Goal: Check status: Check status

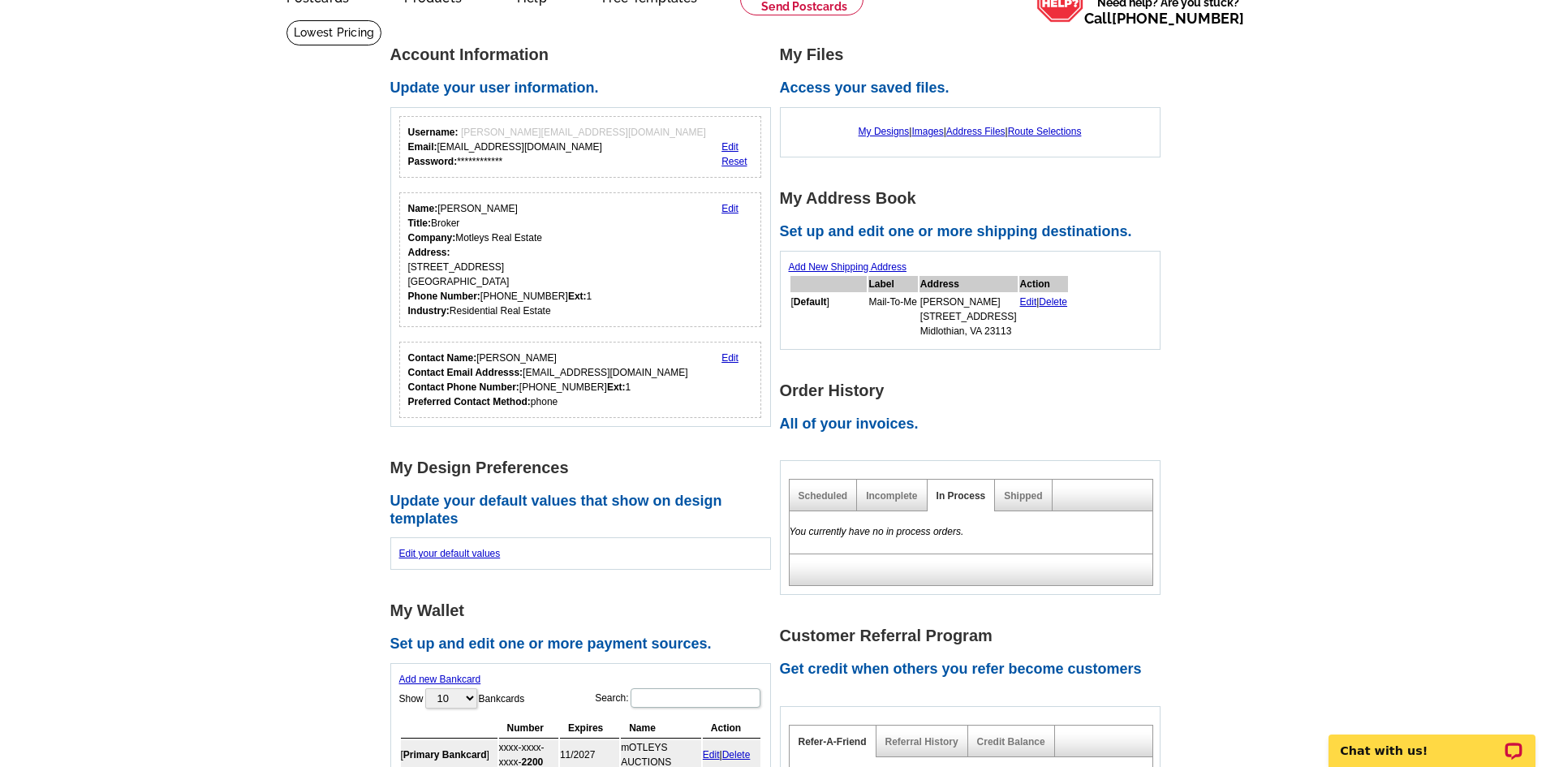
scroll to position [162, 0]
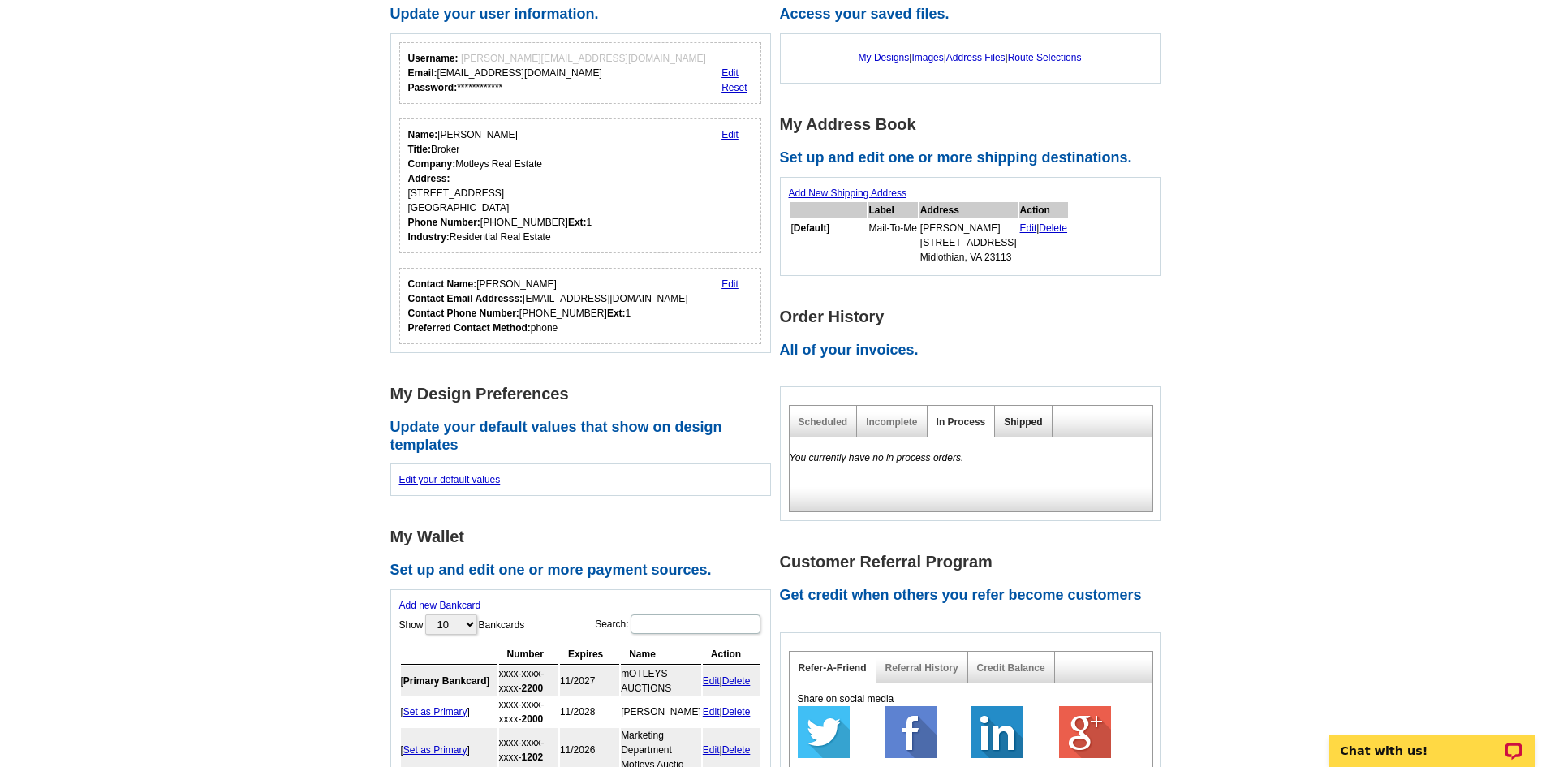
click at [1018, 426] on link "Shipped" at bounding box center [1023, 421] width 38 height 11
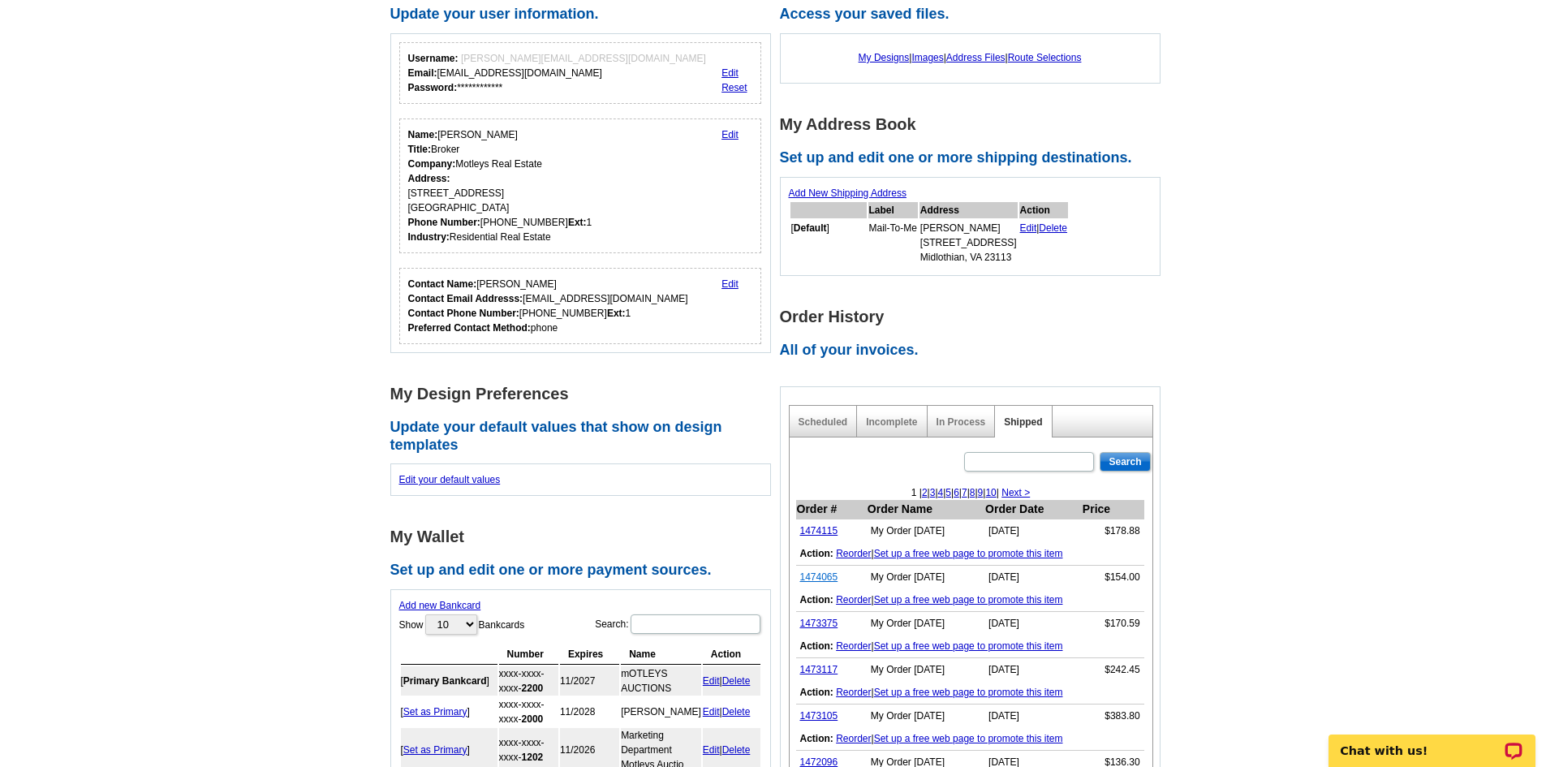
click at [819, 578] on link "1474065" at bounding box center [819, 577] width 38 height 11
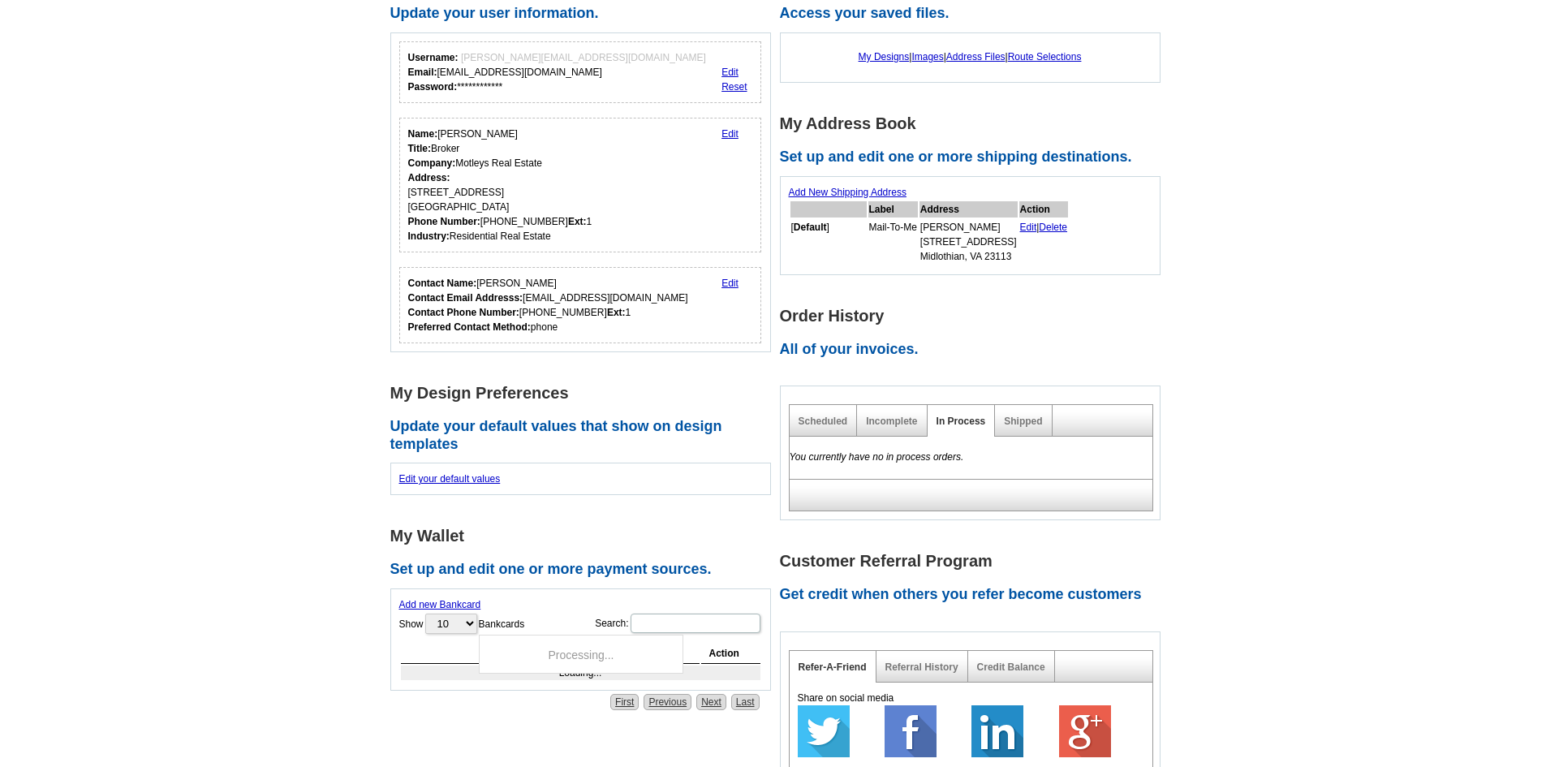
scroll to position [163, 0]
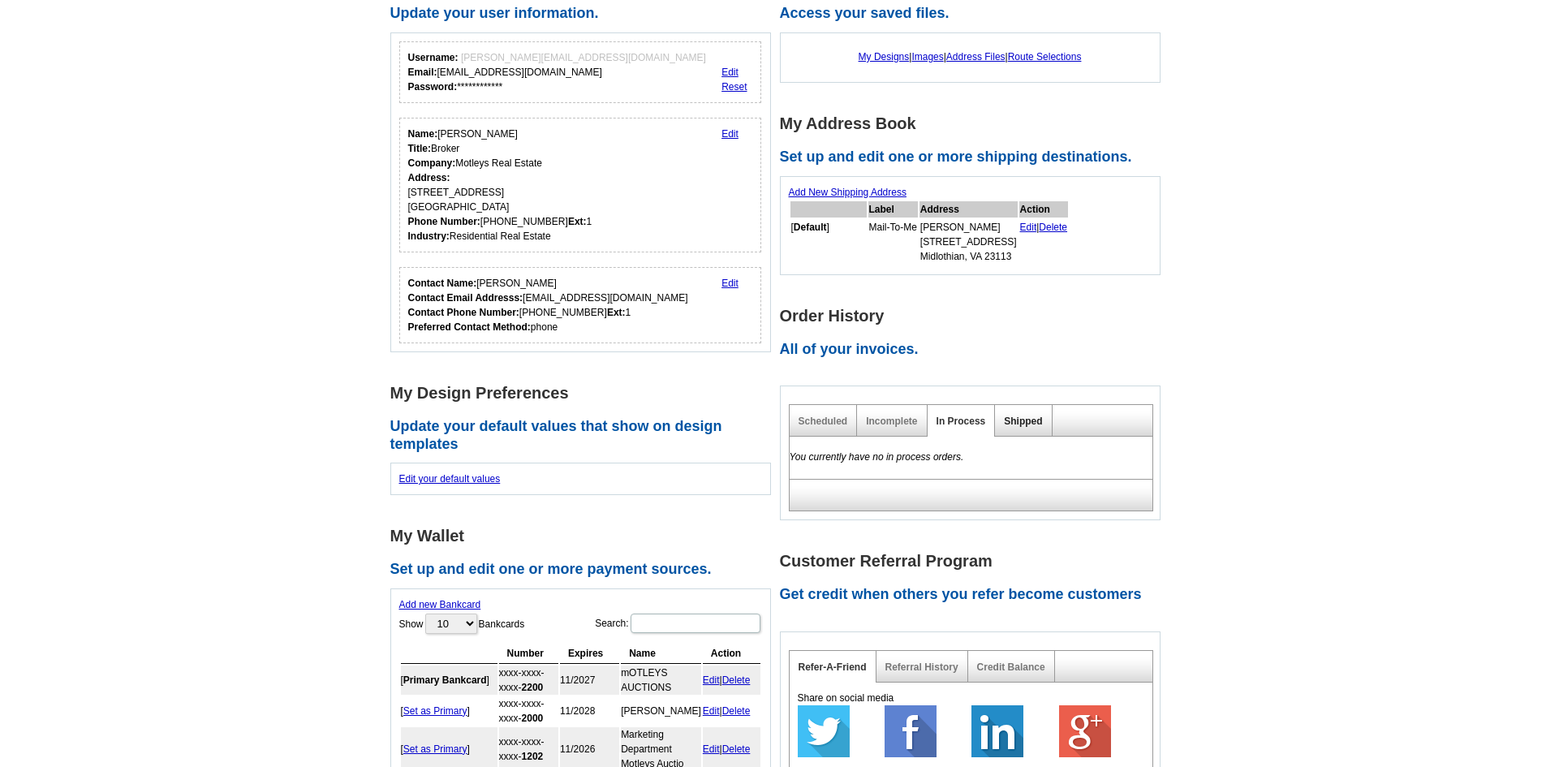
click at [1019, 422] on link "Shipped" at bounding box center [1023, 421] width 38 height 11
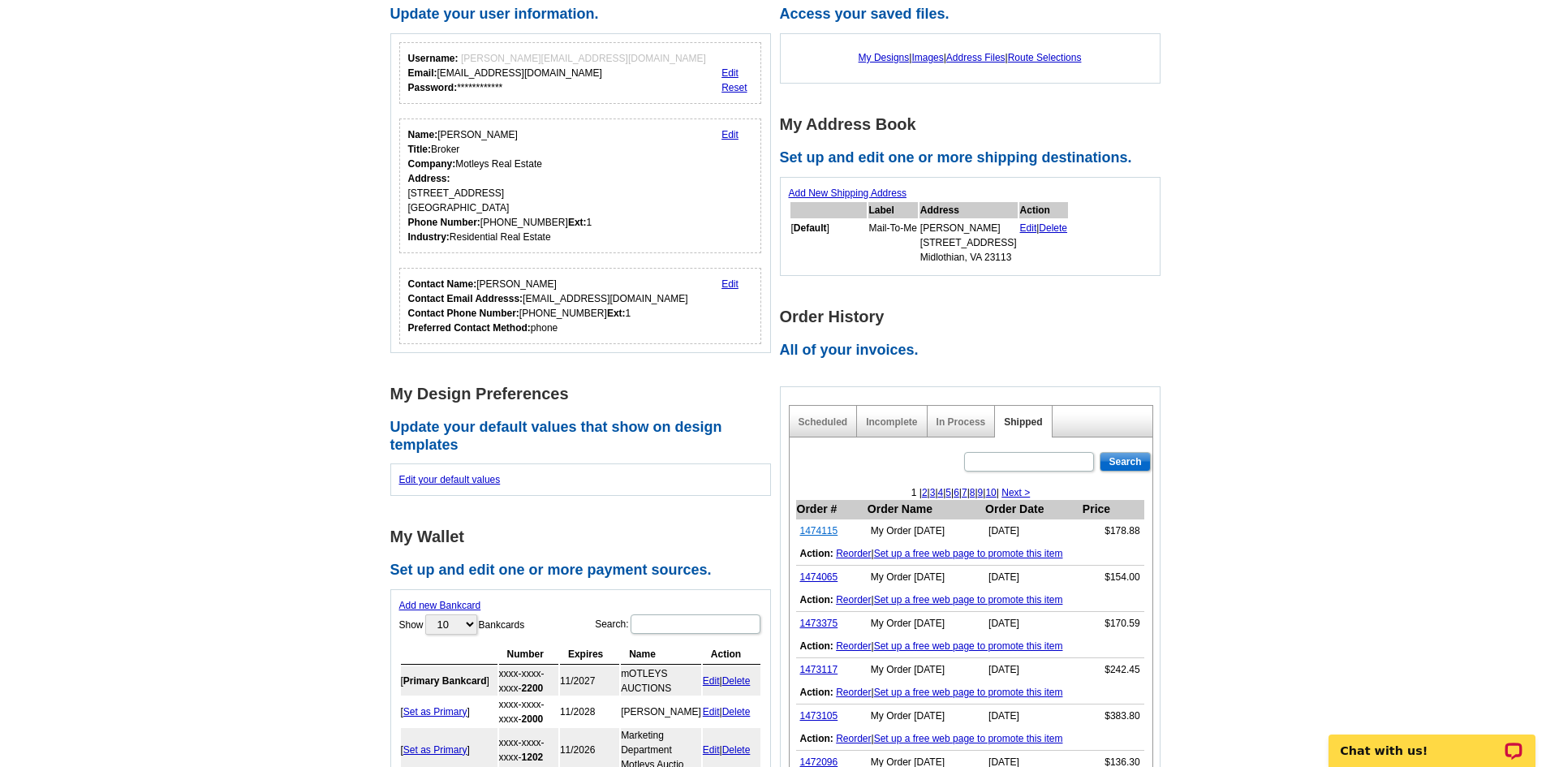
click at [822, 531] on link "1474115" at bounding box center [819, 530] width 38 height 11
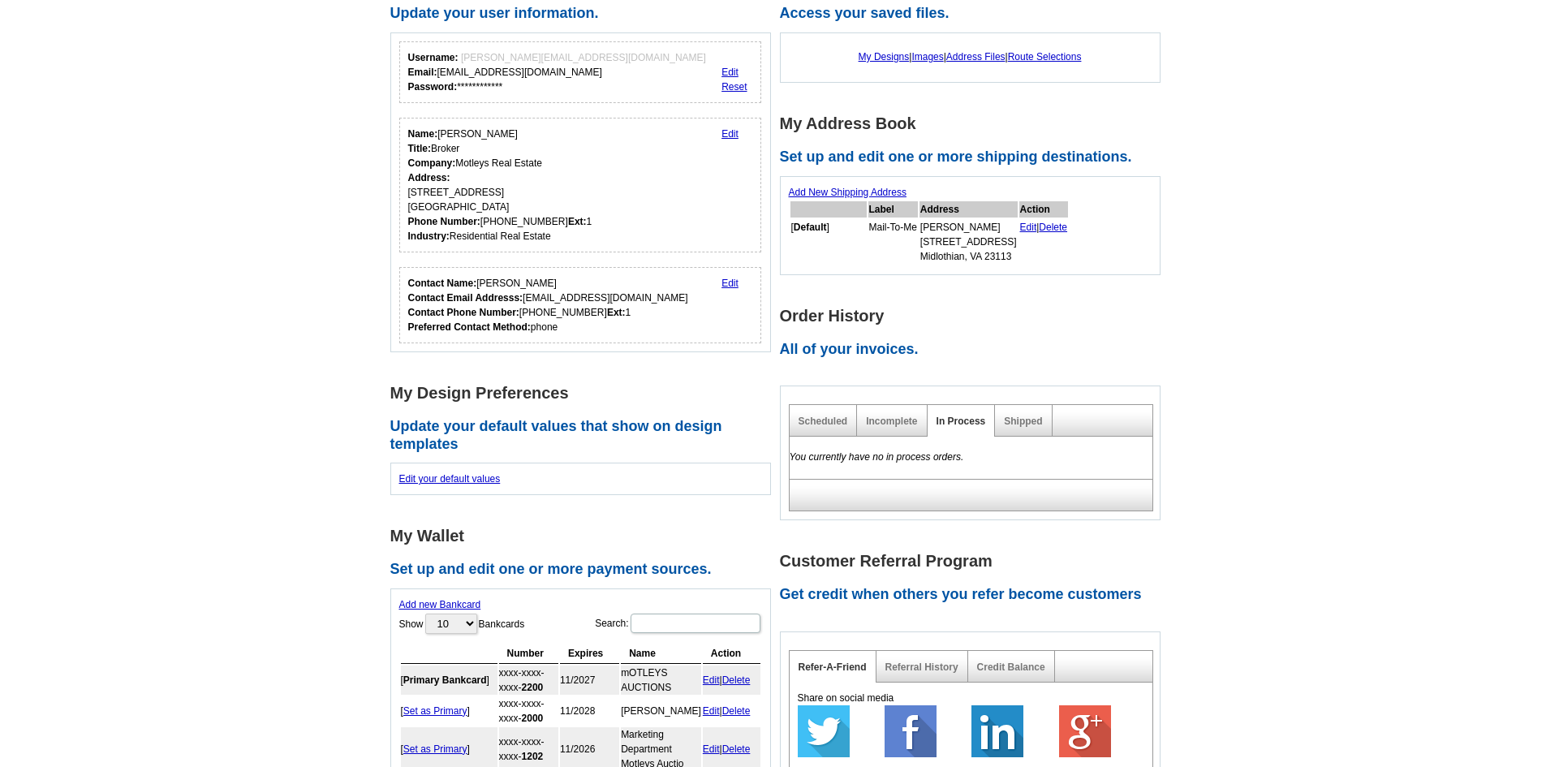
click at [1009, 415] on div "Shipped" at bounding box center [1023, 421] width 57 height 32
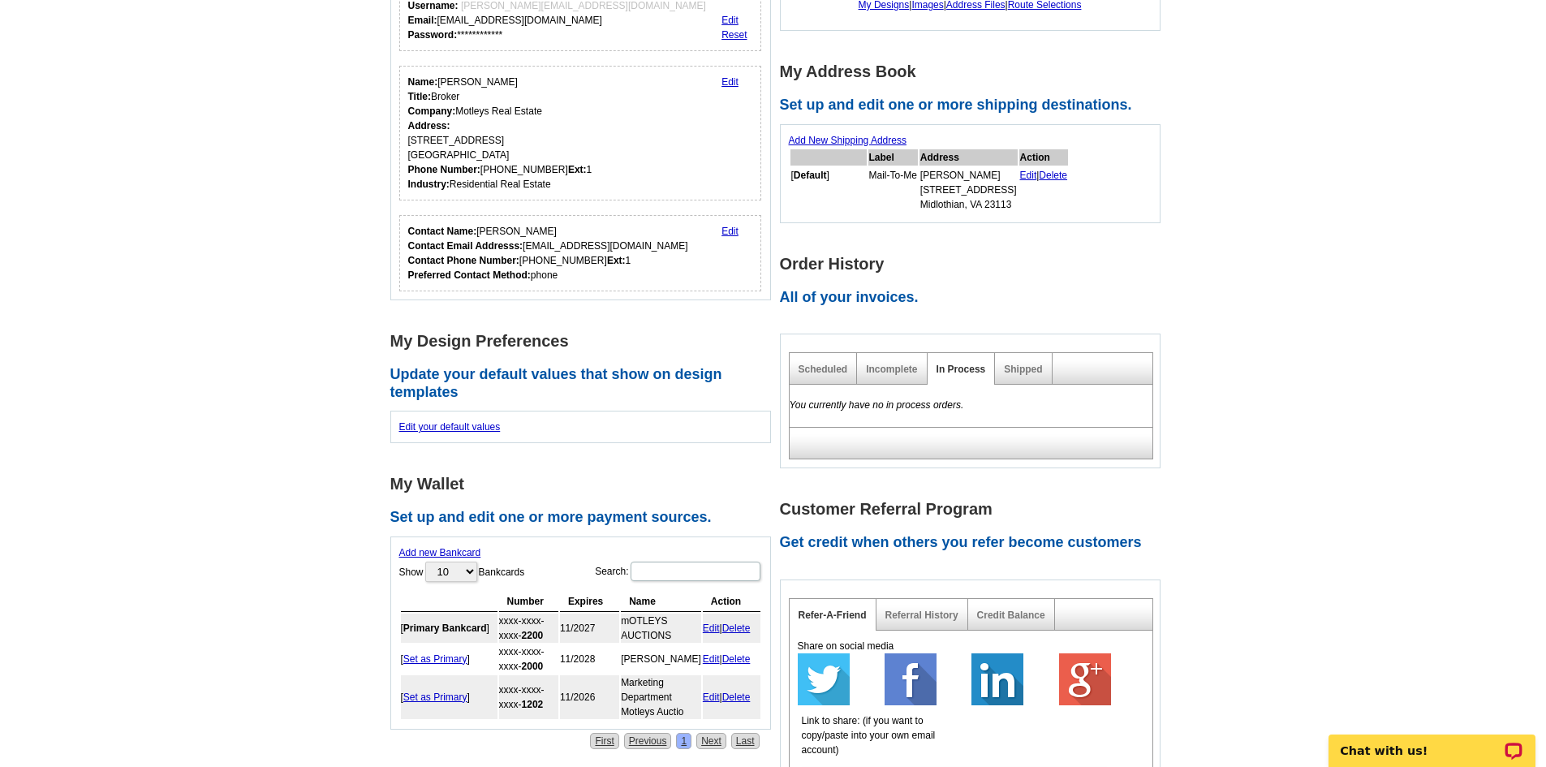
scroll to position [244, 0]
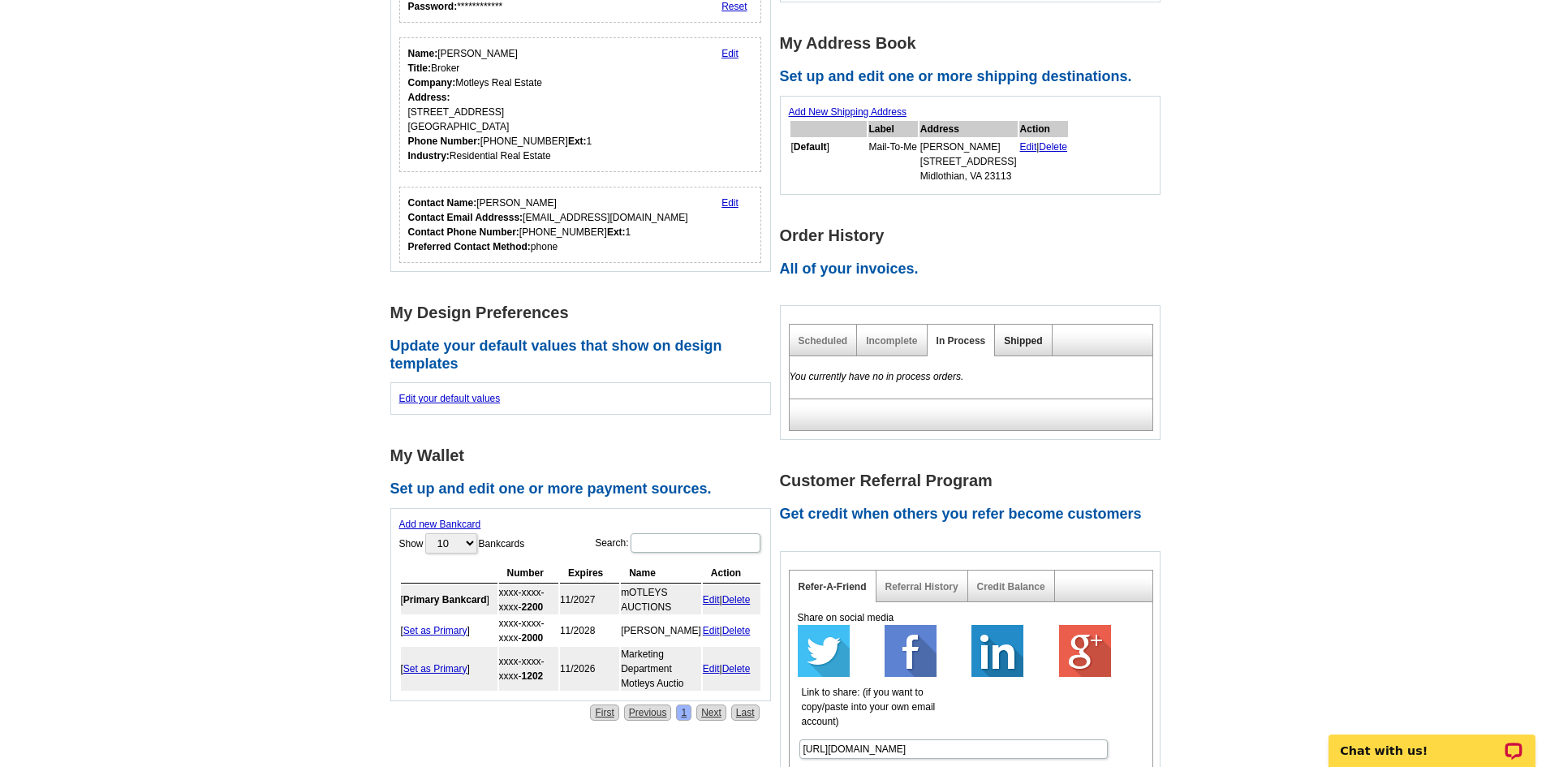
click at [1006, 342] on link "Shipped" at bounding box center [1023, 340] width 38 height 11
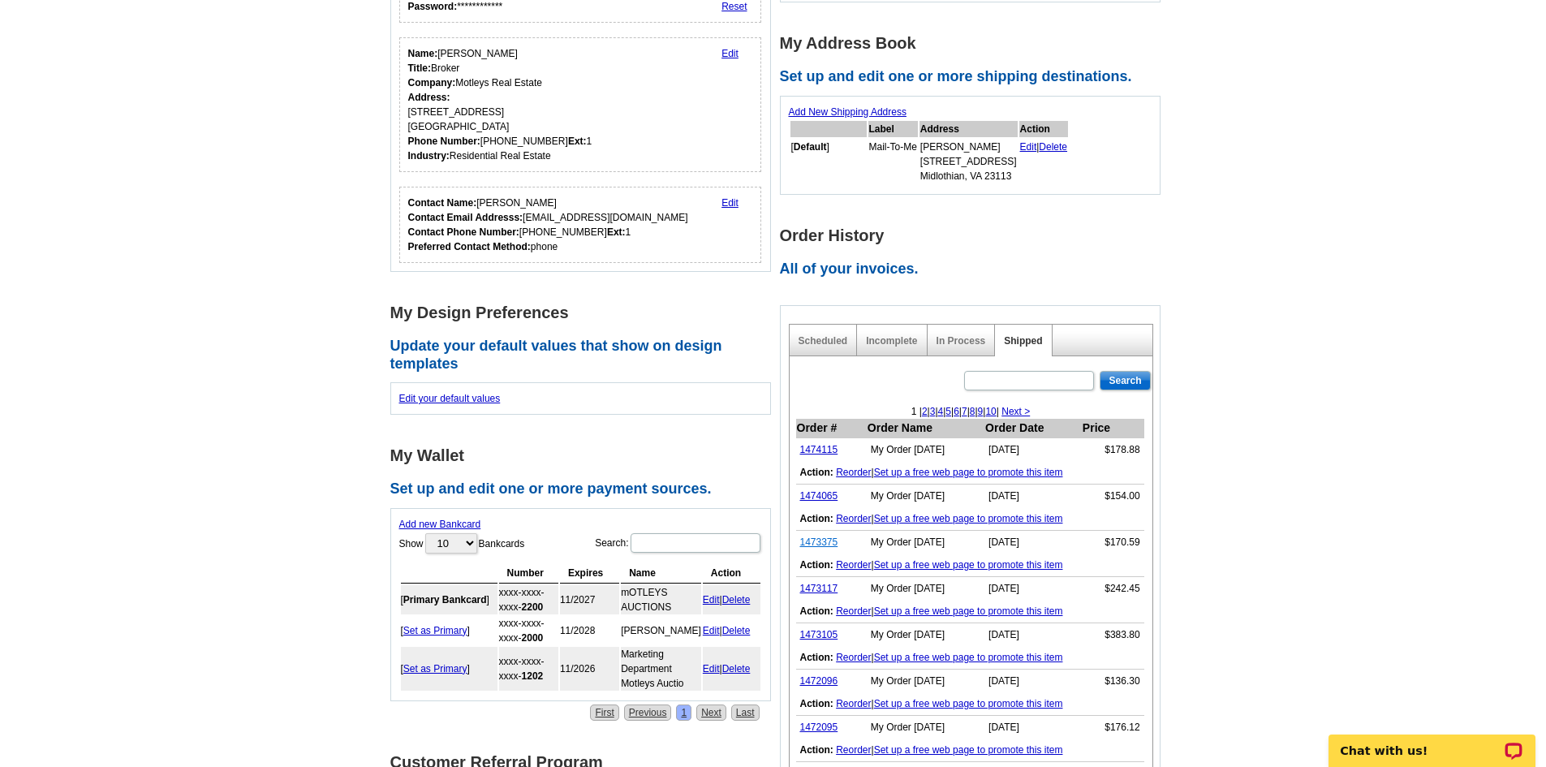
click at [819, 543] on link "1473375" at bounding box center [819, 542] width 38 height 11
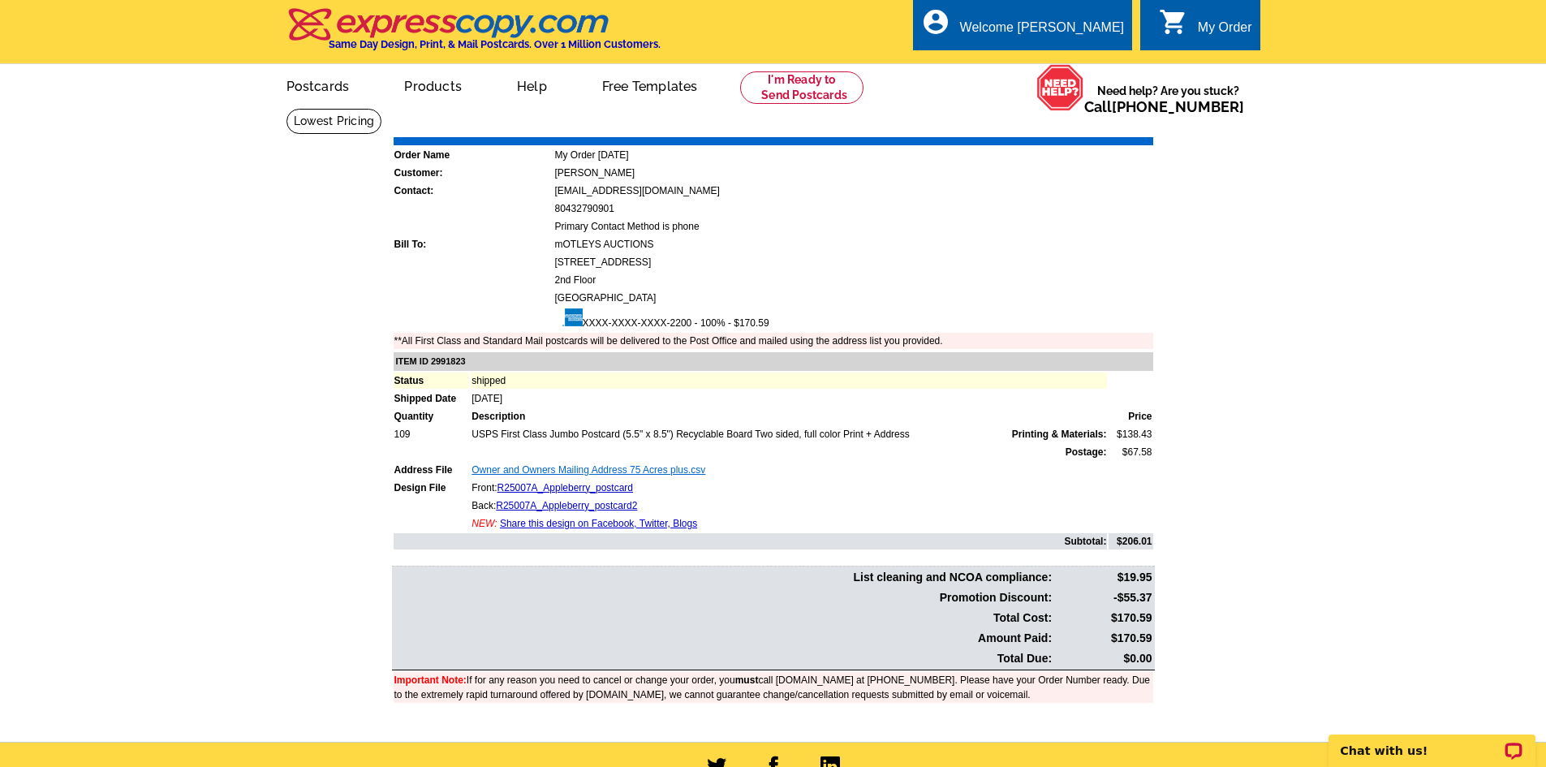
click at [557, 472] on link "Owner and Owners Mailing Address 75 Acres plus.csv" at bounding box center [589, 469] width 234 height 11
click at [1292, 507] on main "Order Number: 1473375 Download Invoice | Print Invoice Order Name My Order 2025…" at bounding box center [773, 425] width 1546 height 634
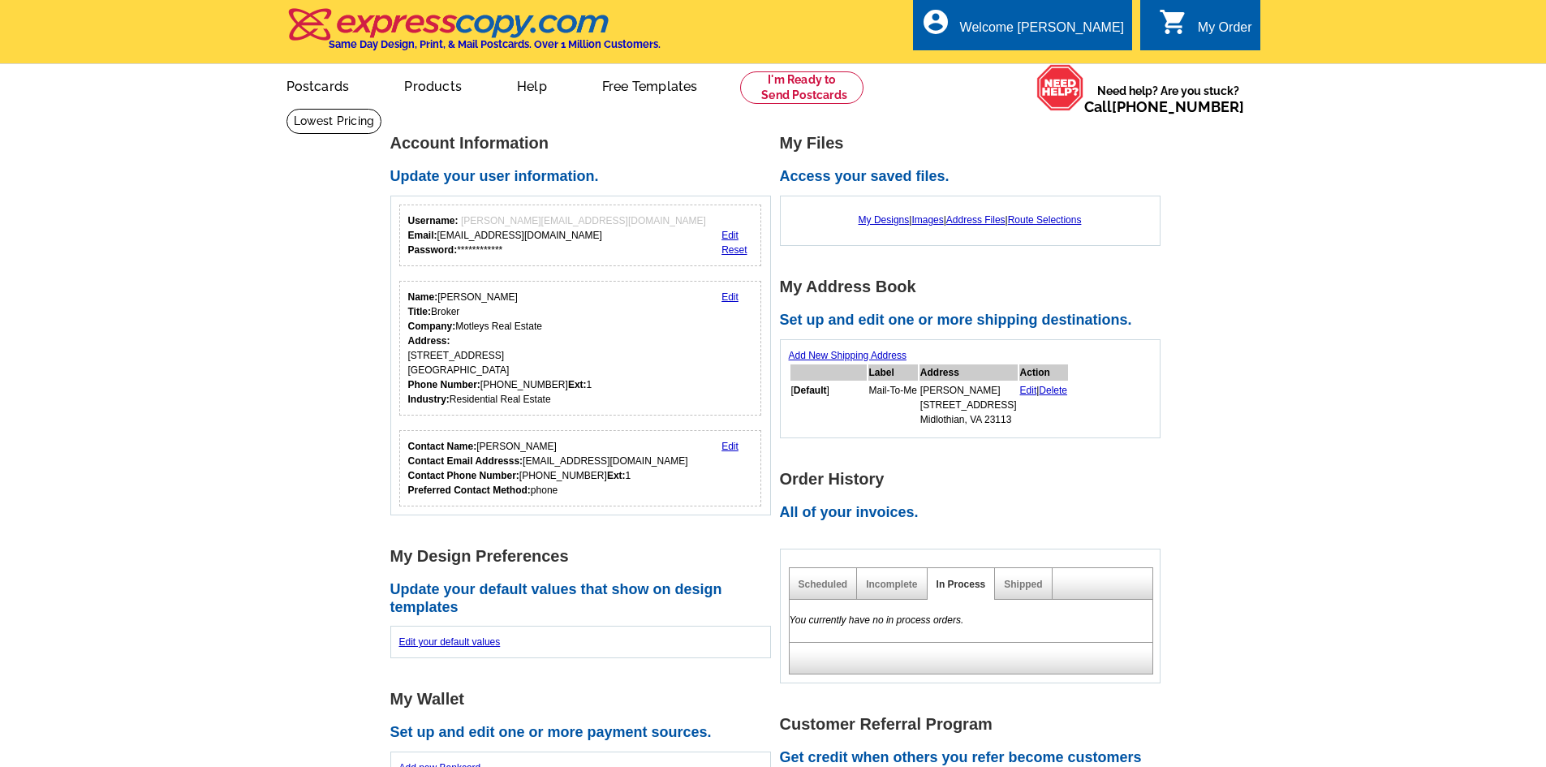
scroll to position [244, 0]
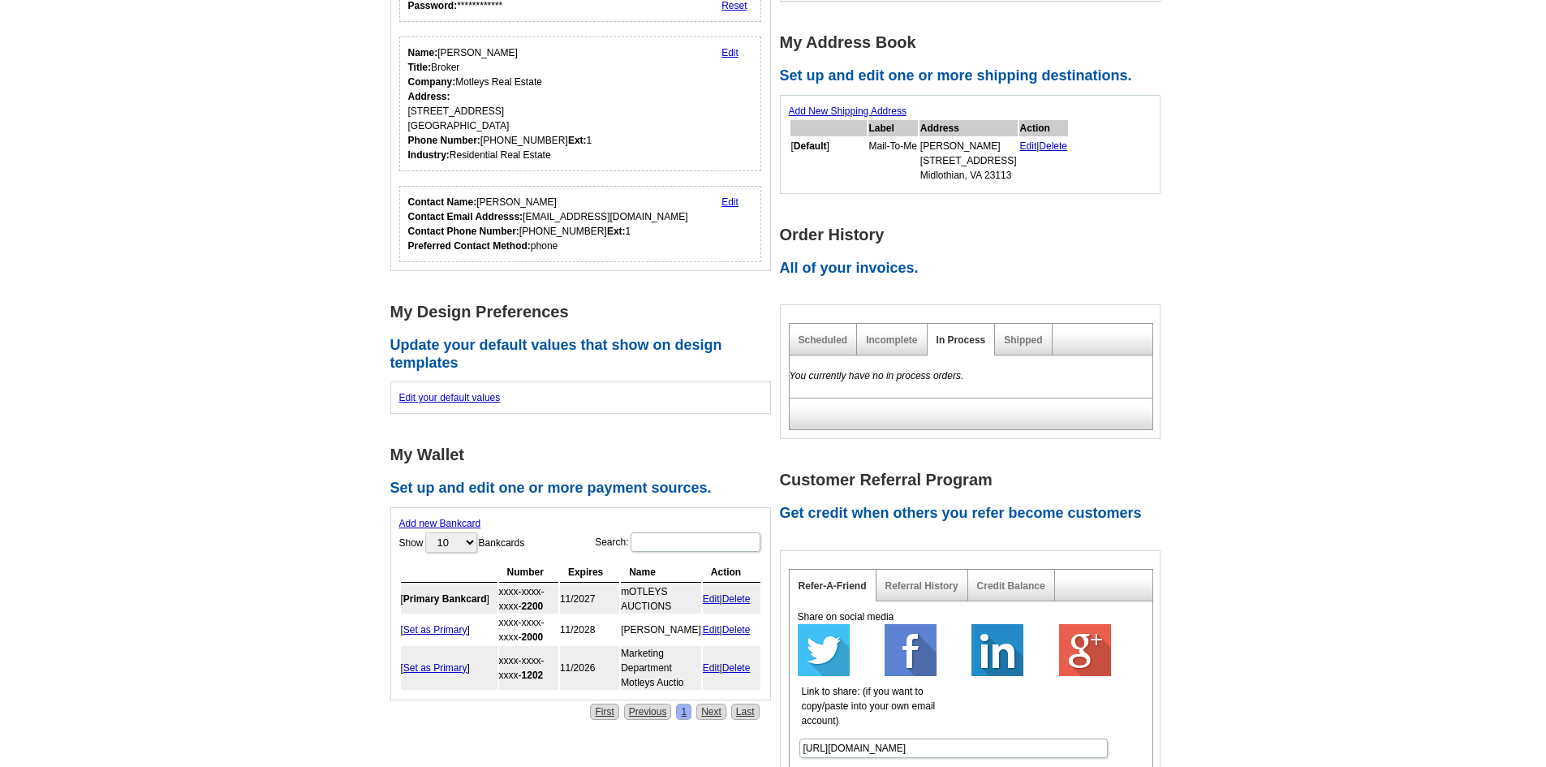
click at [1049, 337] on div "Shipped" at bounding box center [1023, 340] width 57 height 32
click at [1016, 341] on link "Shipped" at bounding box center [1023, 340] width 38 height 11
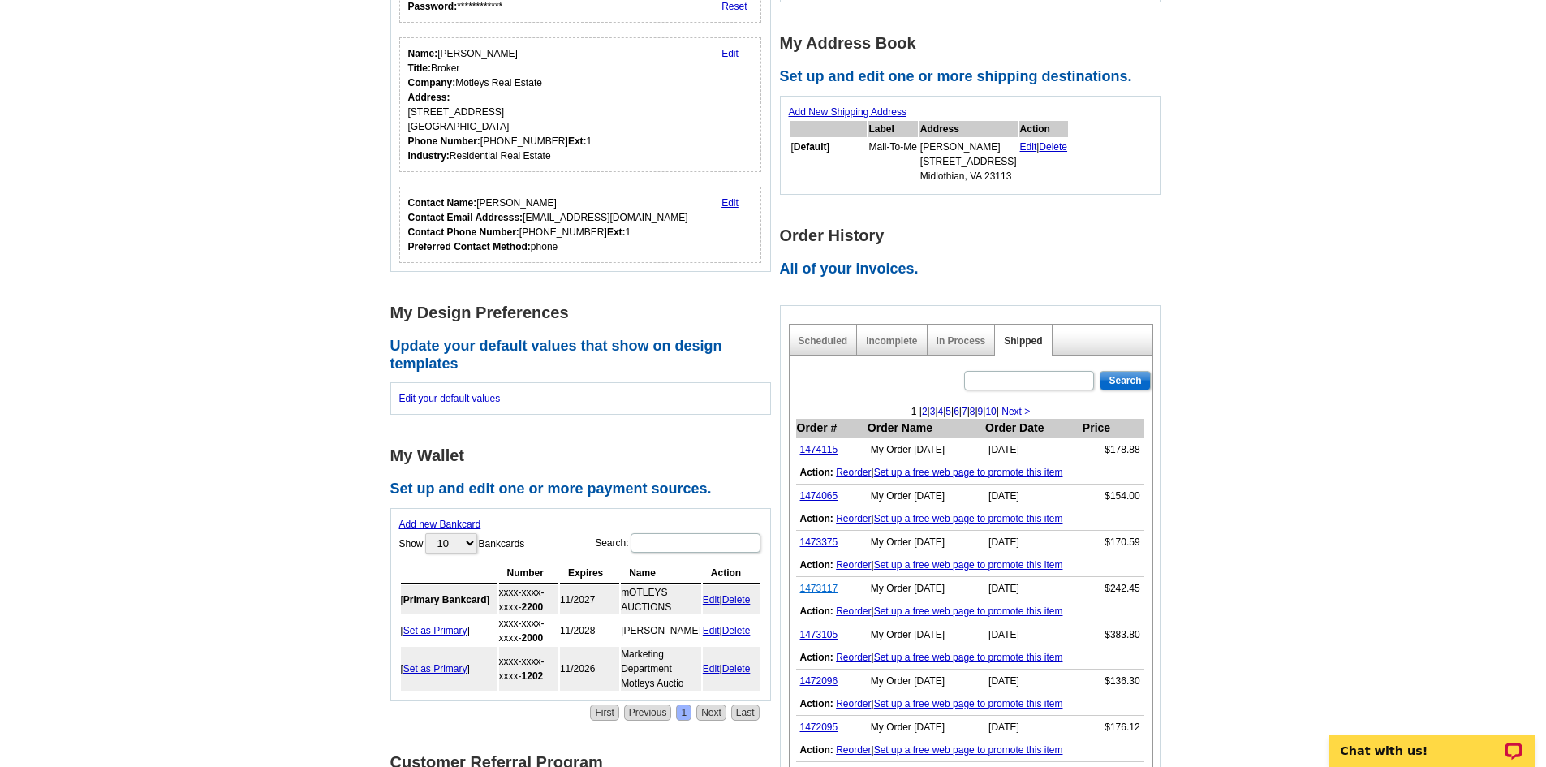
click at [818, 589] on link "1473117" at bounding box center [819, 588] width 38 height 11
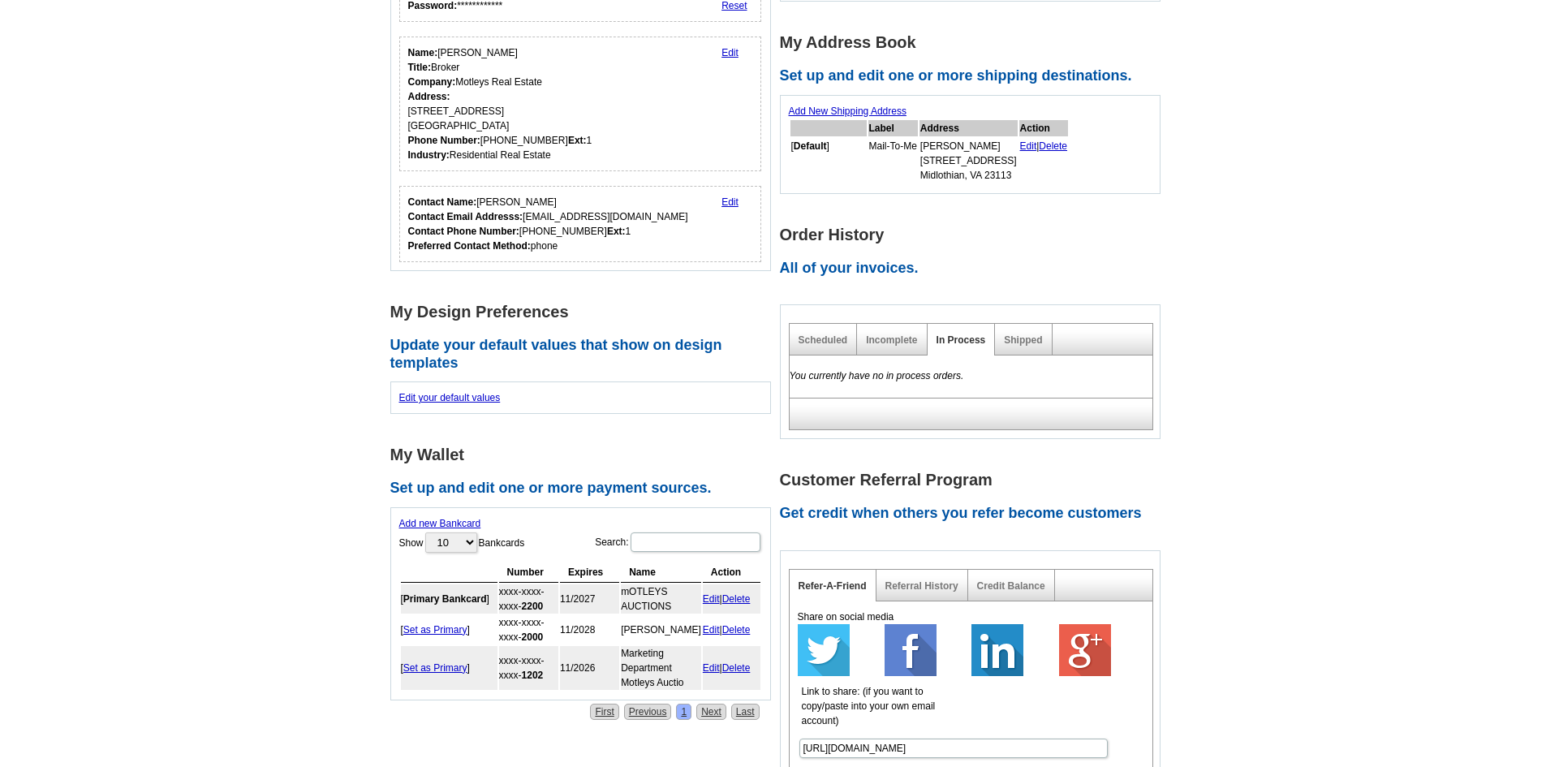
click at [1024, 330] on div "Shipped" at bounding box center [1023, 340] width 57 height 32
click at [1024, 339] on link "Shipped" at bounding box center [1023, 340] width 38 height 11
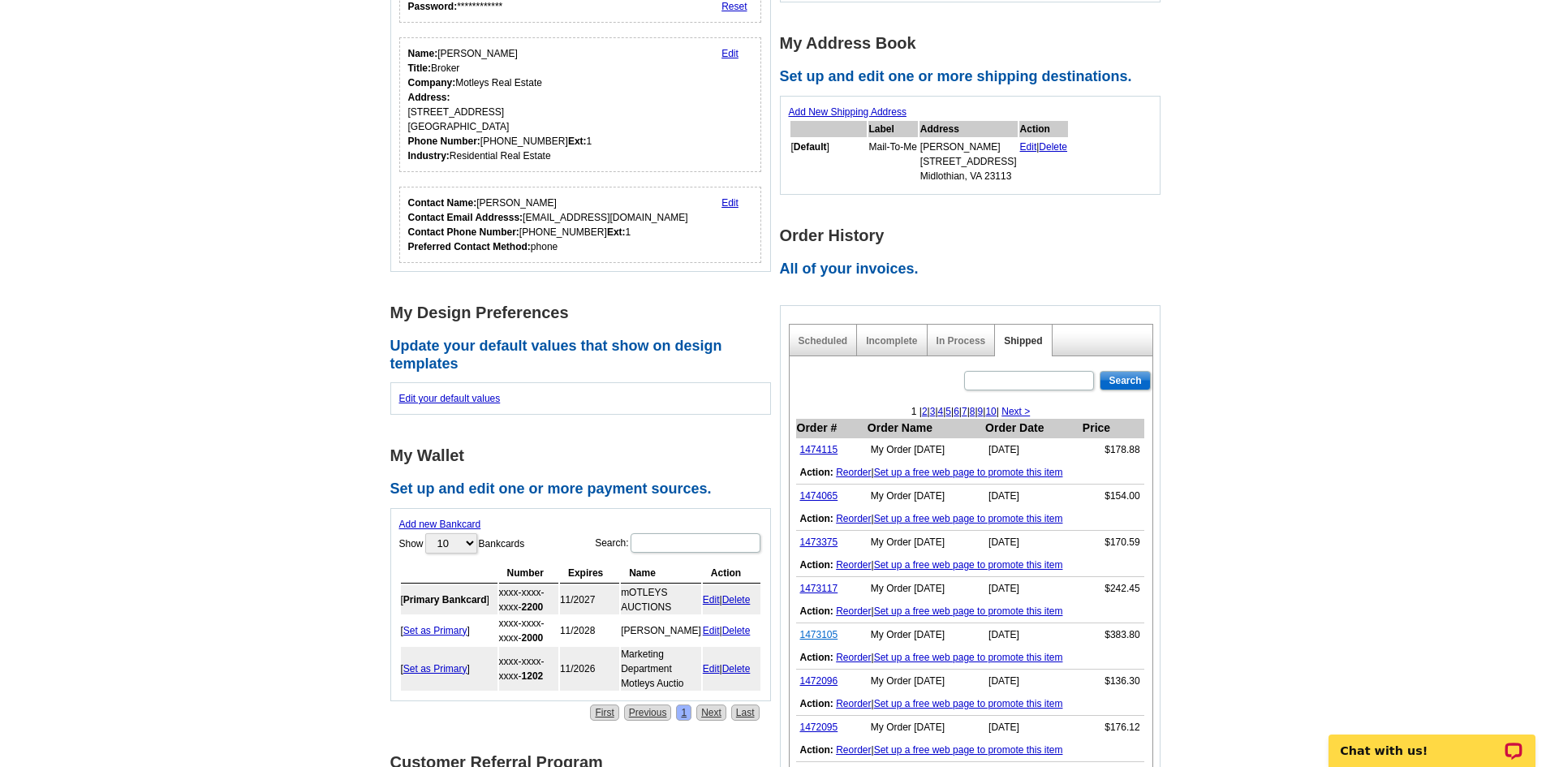
click at [813, 636] on link "1473105" at bounding box center [819, 634] width 38 height 11
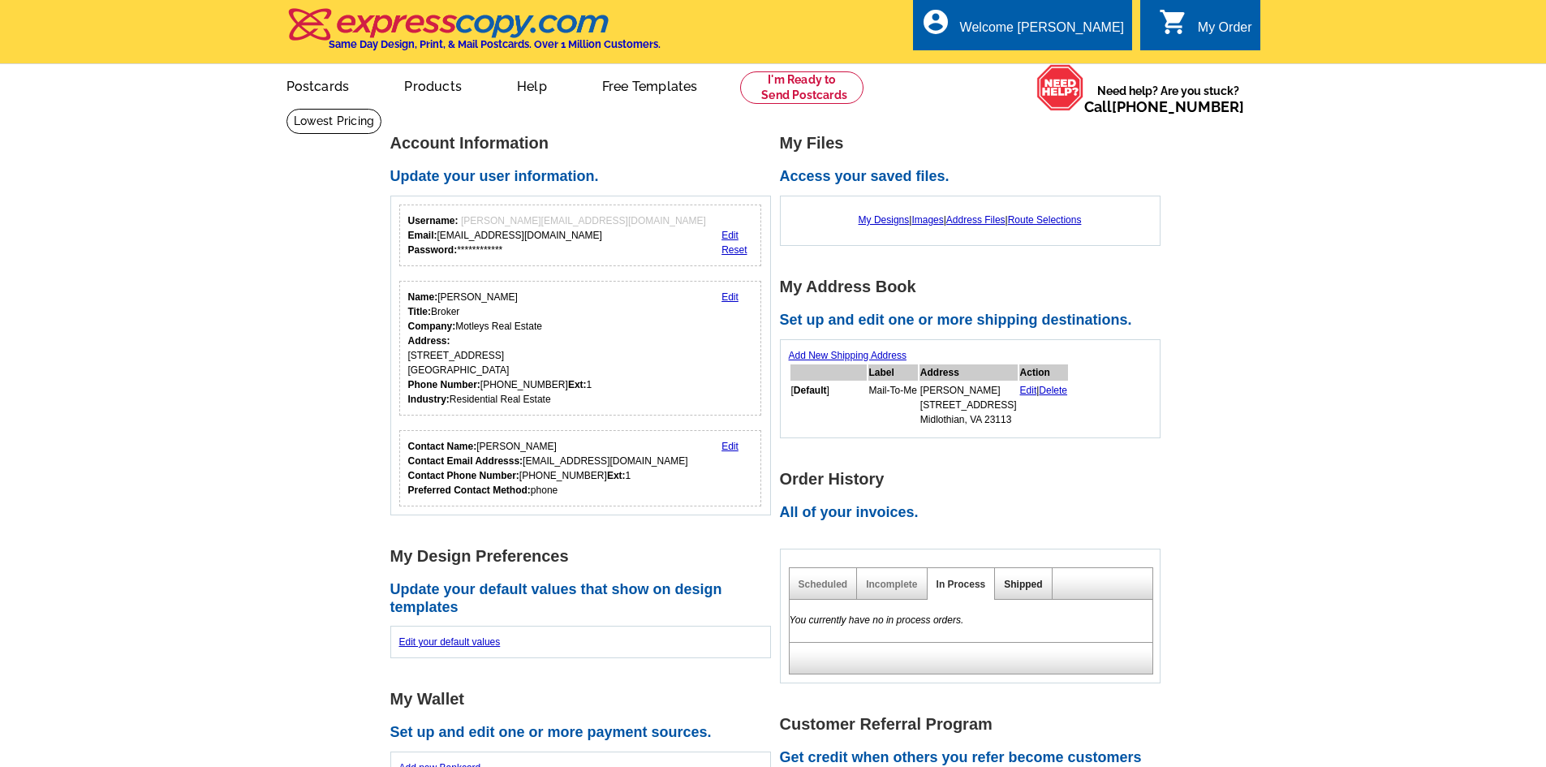
click at [1016, 588] on link "Shipped" at bounding box center [1023, 584] width 38 height 11
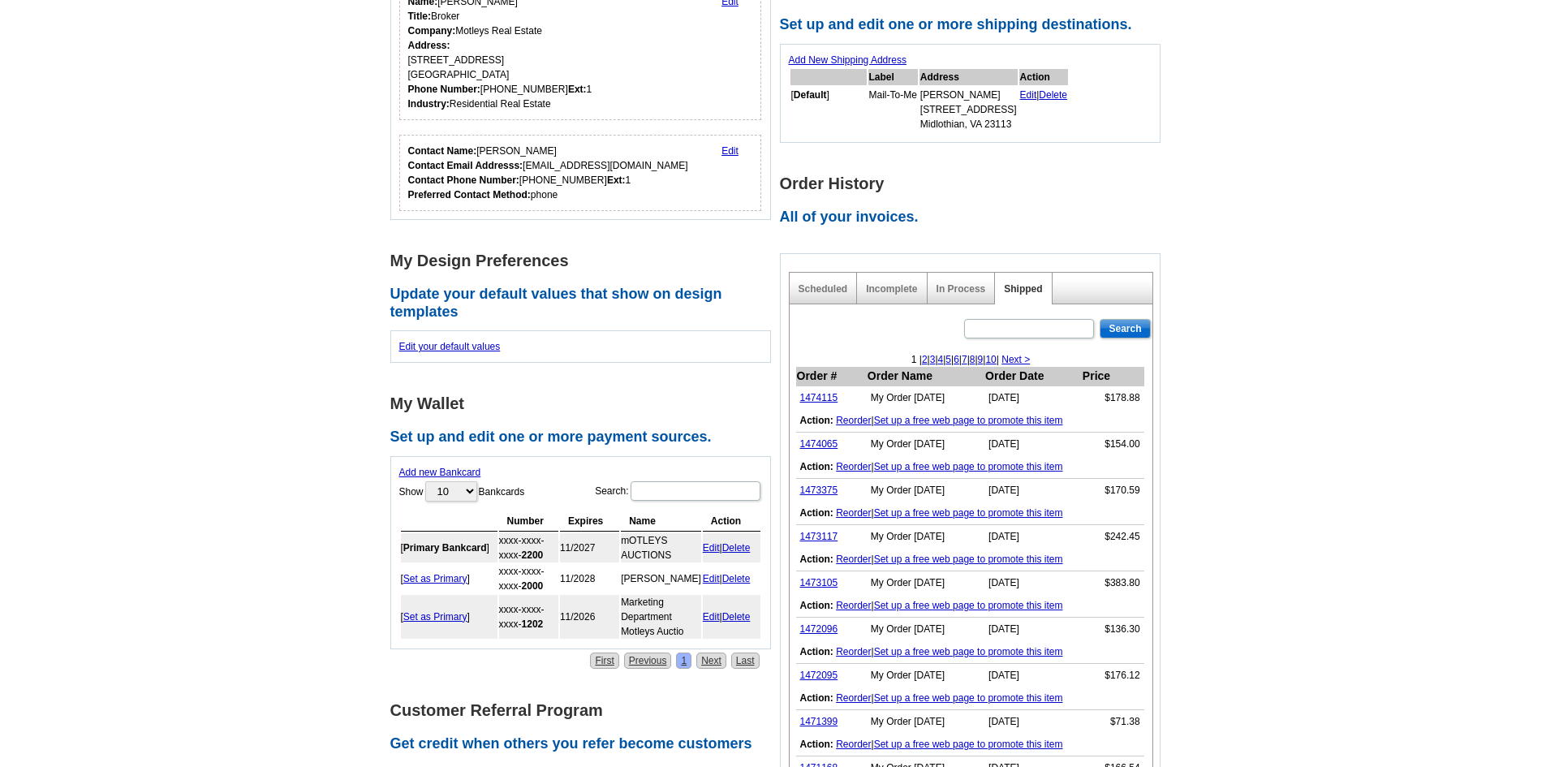
scroll to position [325, 0]
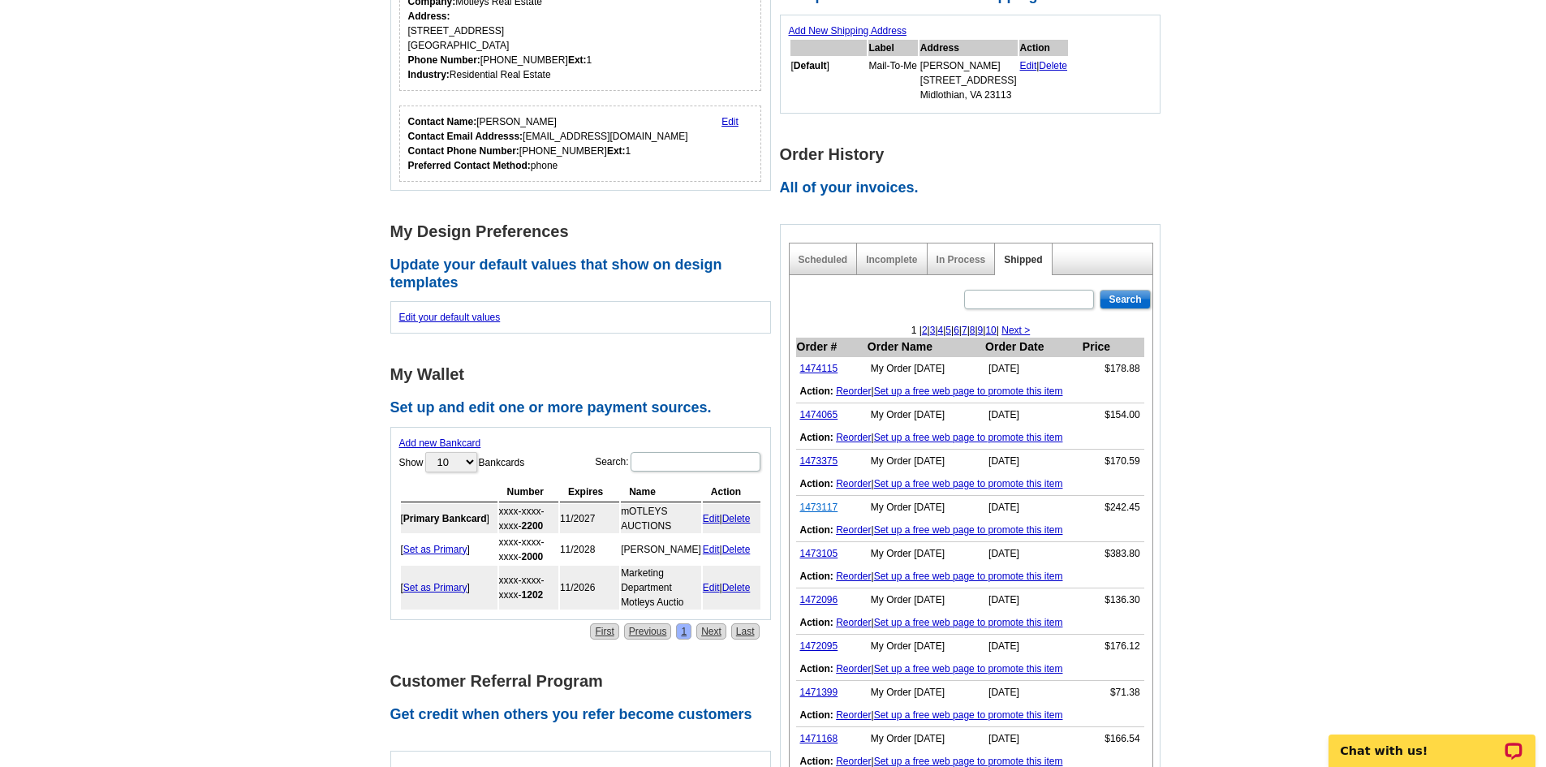
click at [827, 513] on link "1473117" at bounding box center [819, 507] width 38 height 11
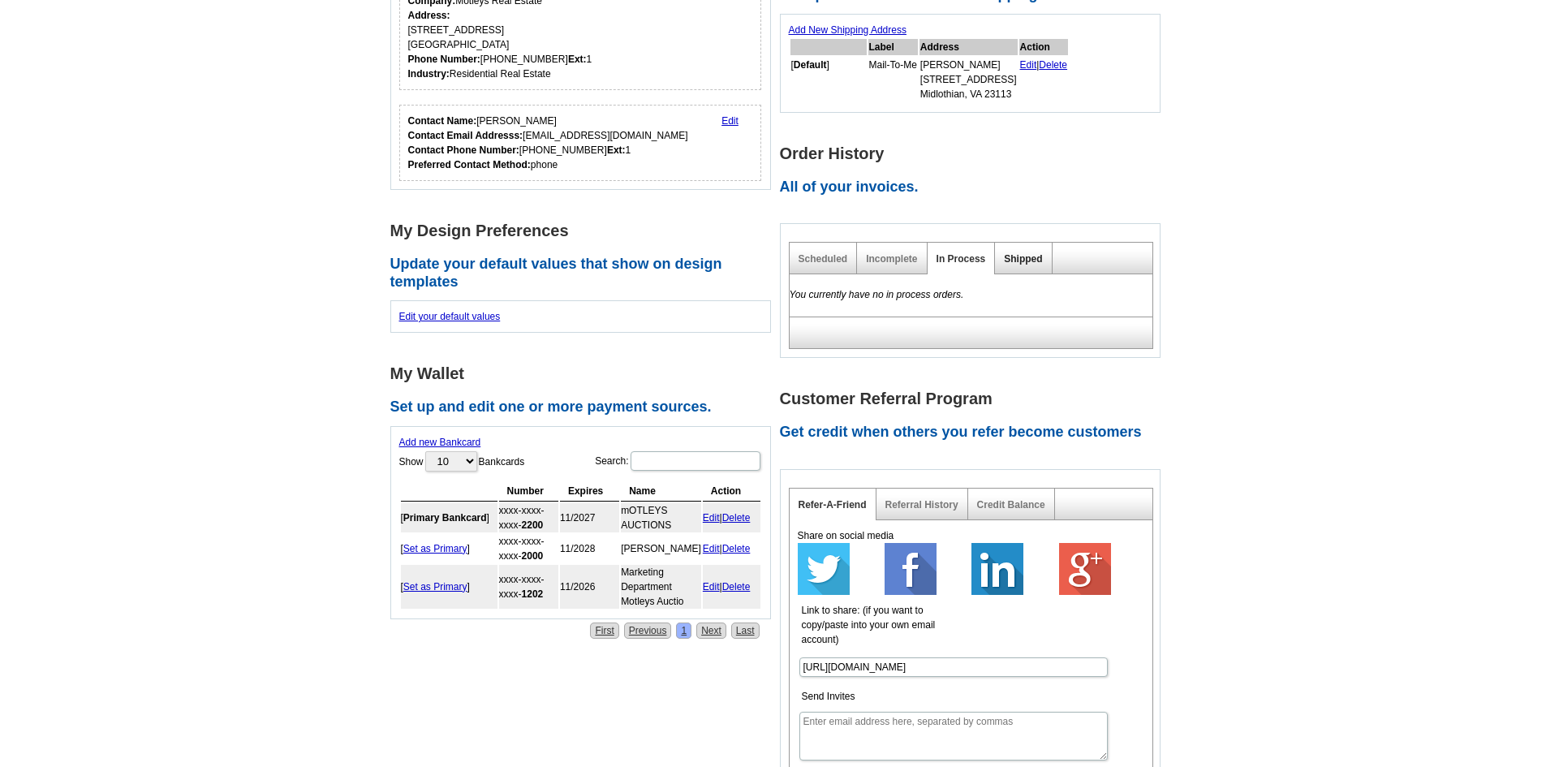
click at [1028, 265] on link "Shipped" at bounding box center [1023, 258] width 38 height 11
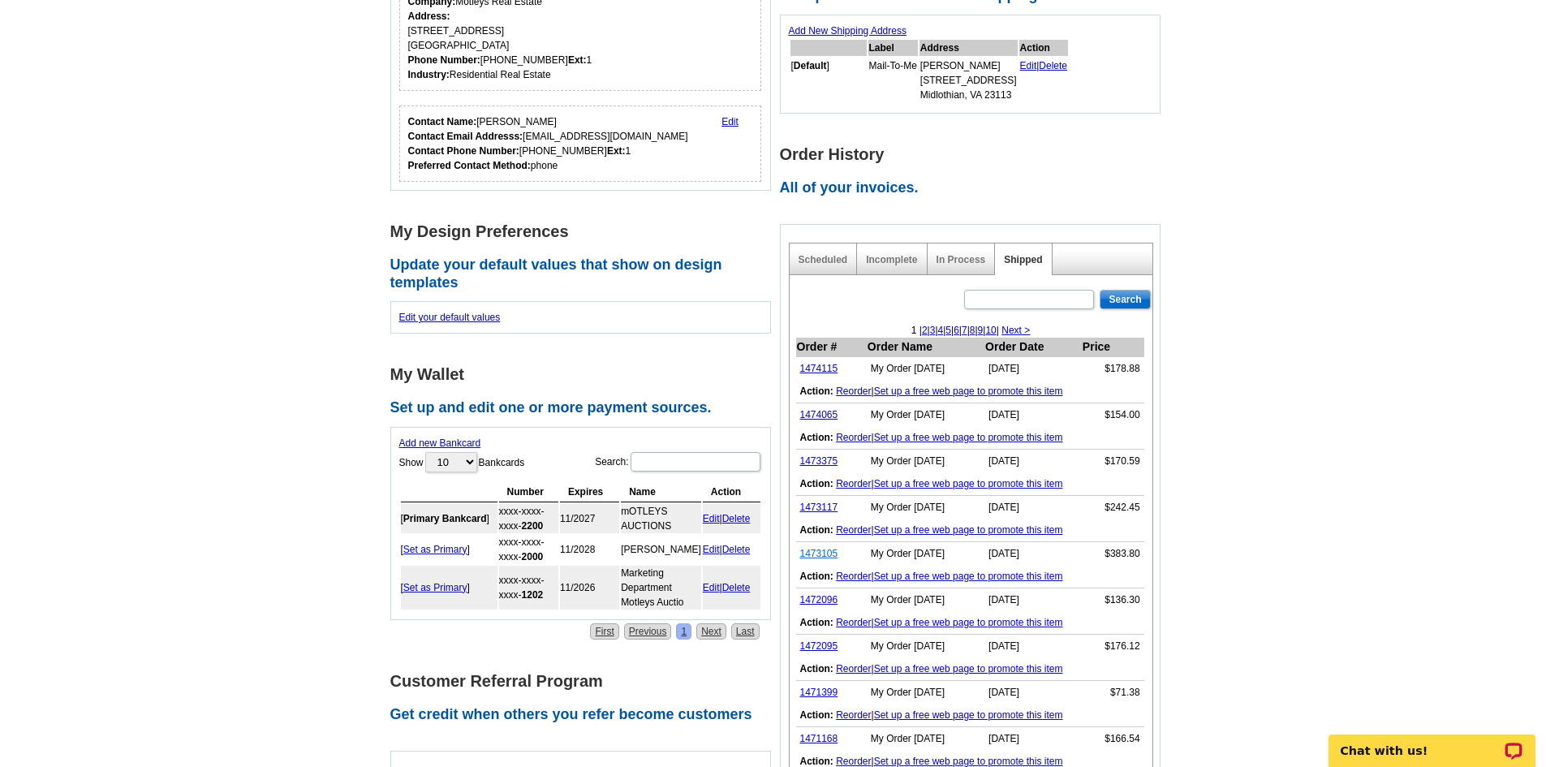
click at [820, 559] on link "1473105" at bounding box center [819, 553] width 38 height 11
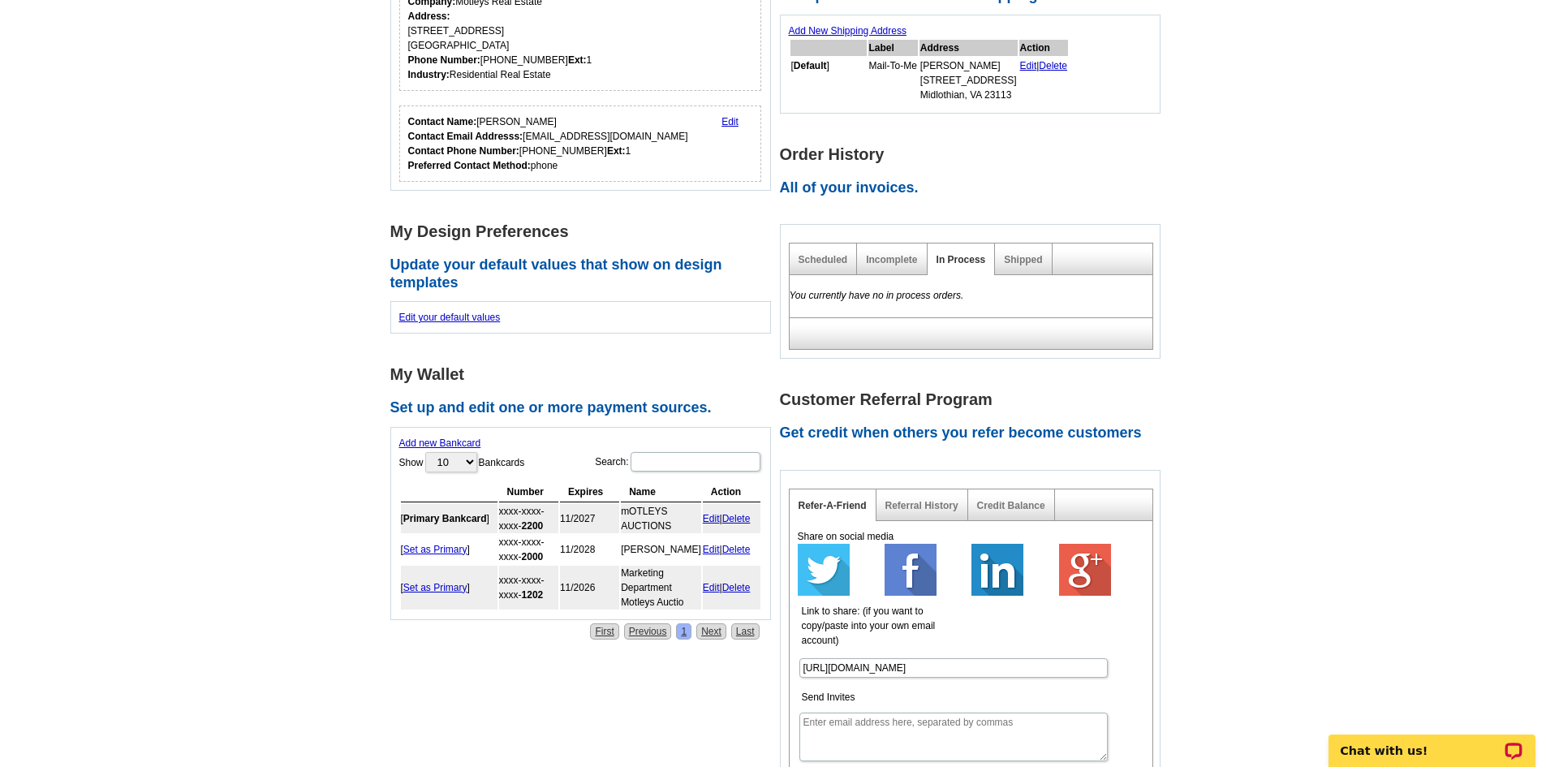
click at [1018, 255] on div "Shipped" at bounding box center [1023, 260] width 57 height 32
click at [1023, 261] on link "Shipped" at bounding box center [1023, 259] width 38 height 11
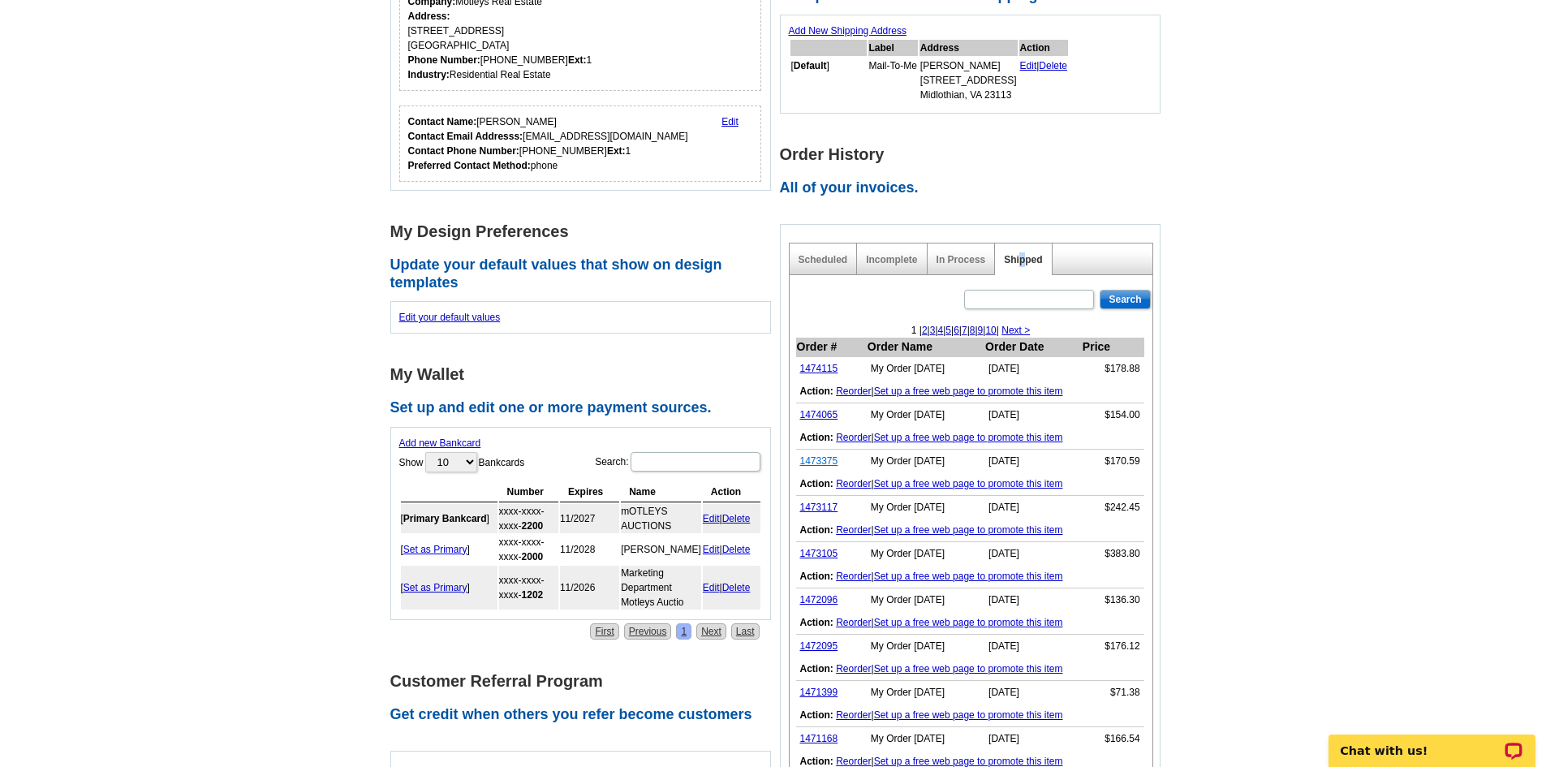
click at [812, 464] on link "1473375" at bounding box center [819, 460] width 38 height 11
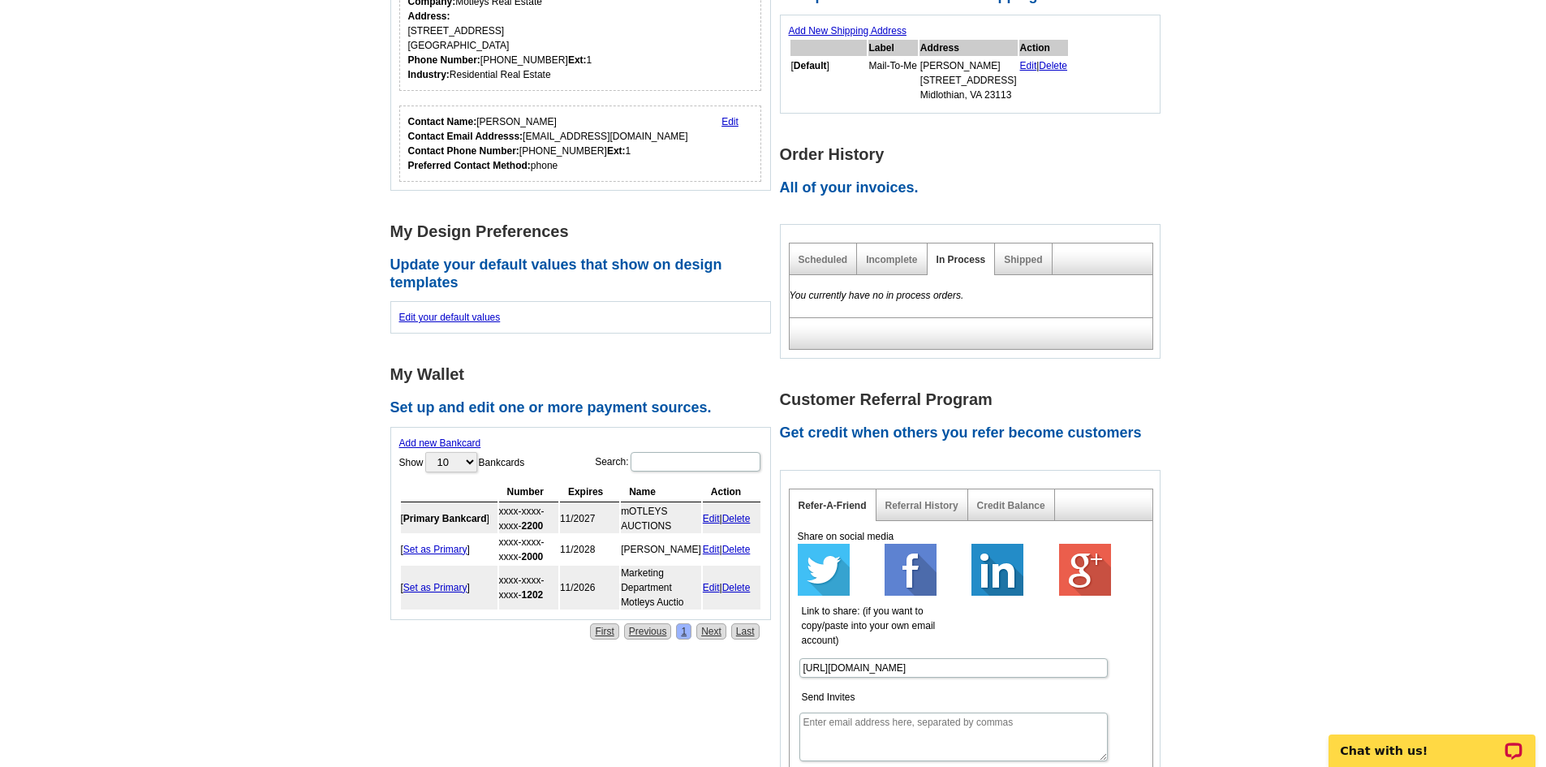
click at [1264, 383] on main "**********" at bounding box center [773, 419] width 1546 height 1273
